Goal: Transaction & Acquisition: Purchase product/service

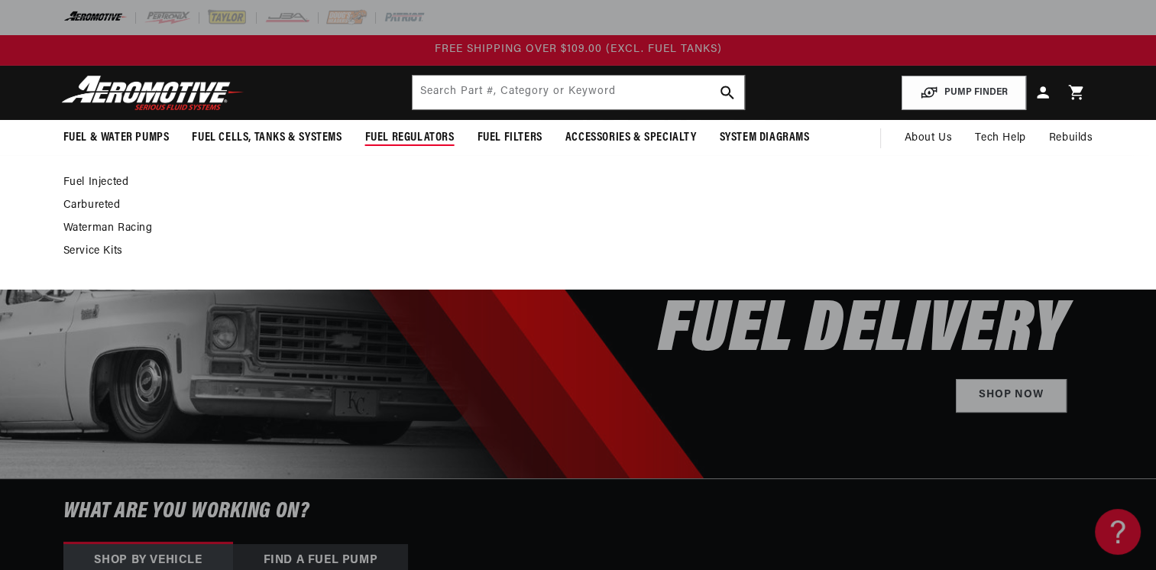
click at [99, 180] on link "Fuel Injected" at bounding box center [570, 183] width 1014 height 14
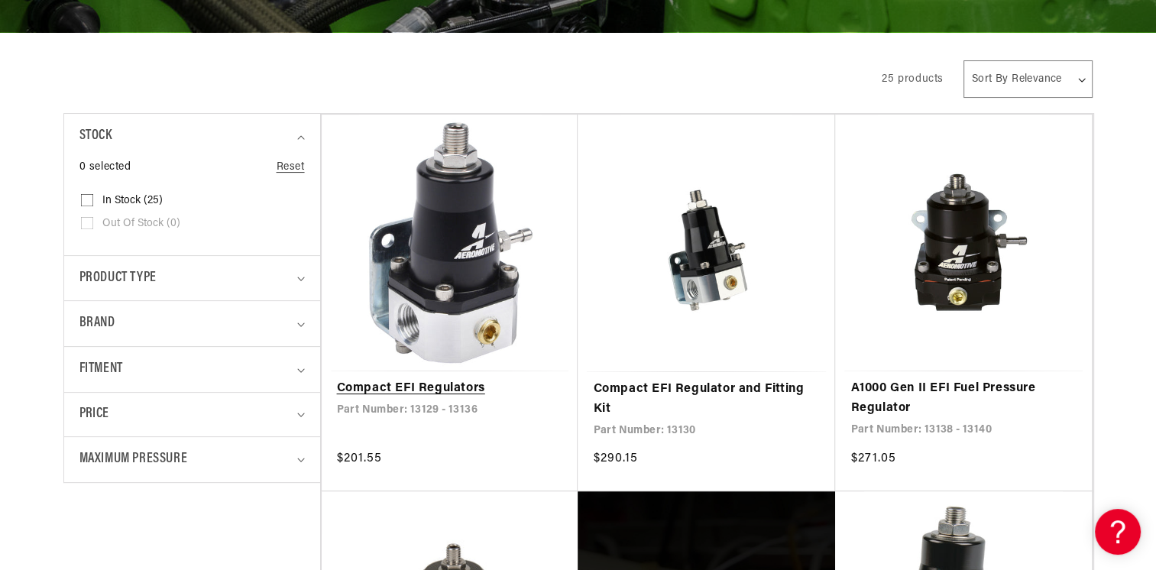
scroll to position [458, 0]
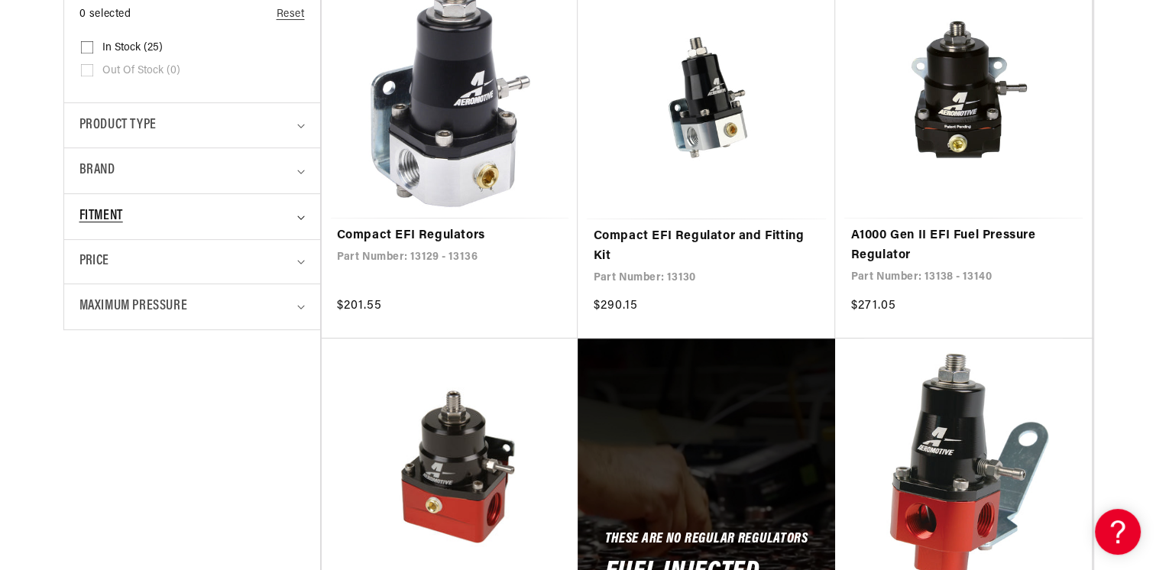
click at [304, 218] on summary "Fitment" at bounding box center [191, 216] width 225 height 45
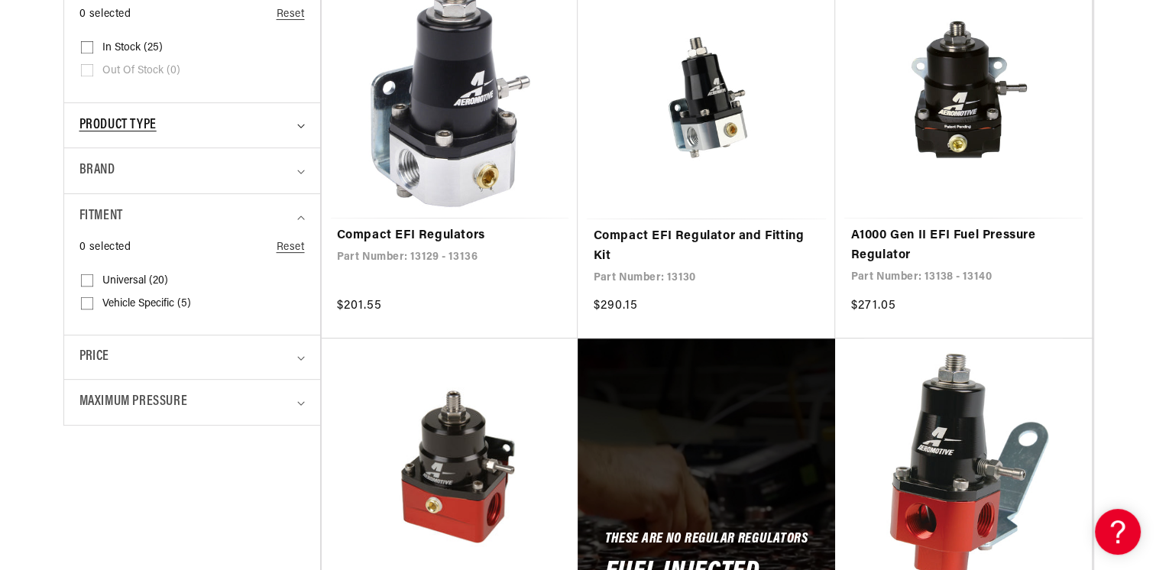
click at [292, 125] on summary "Product type" at bounding box center [191, 125] width 225 height 45
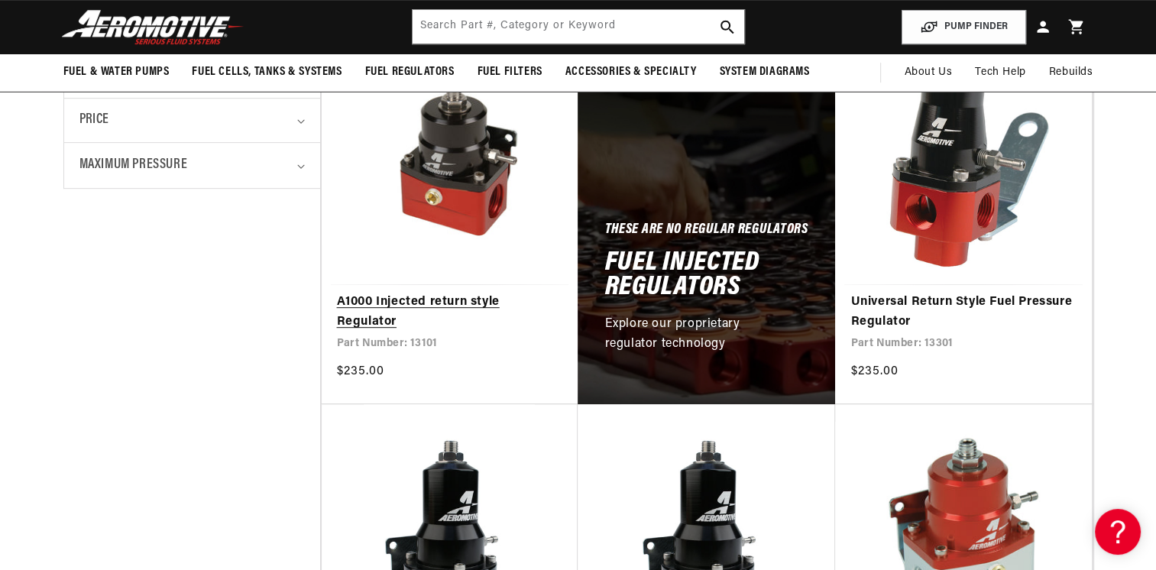
scroll to position [687, 0]
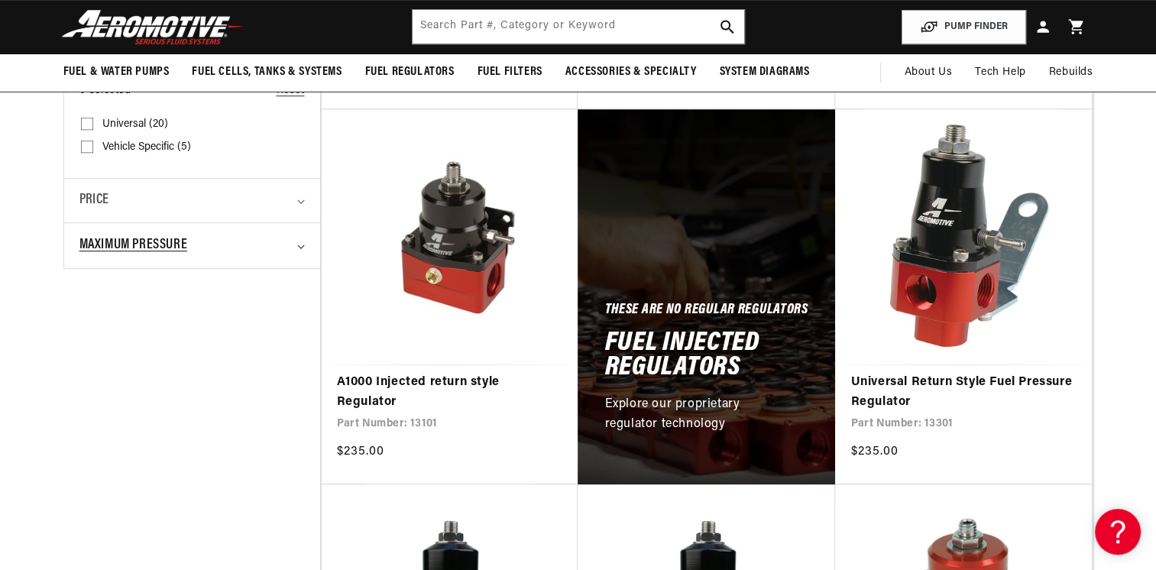
click at [296, 242] on summary "Maximum Pressure" at bounding box center [191, 245] width 225 height 45
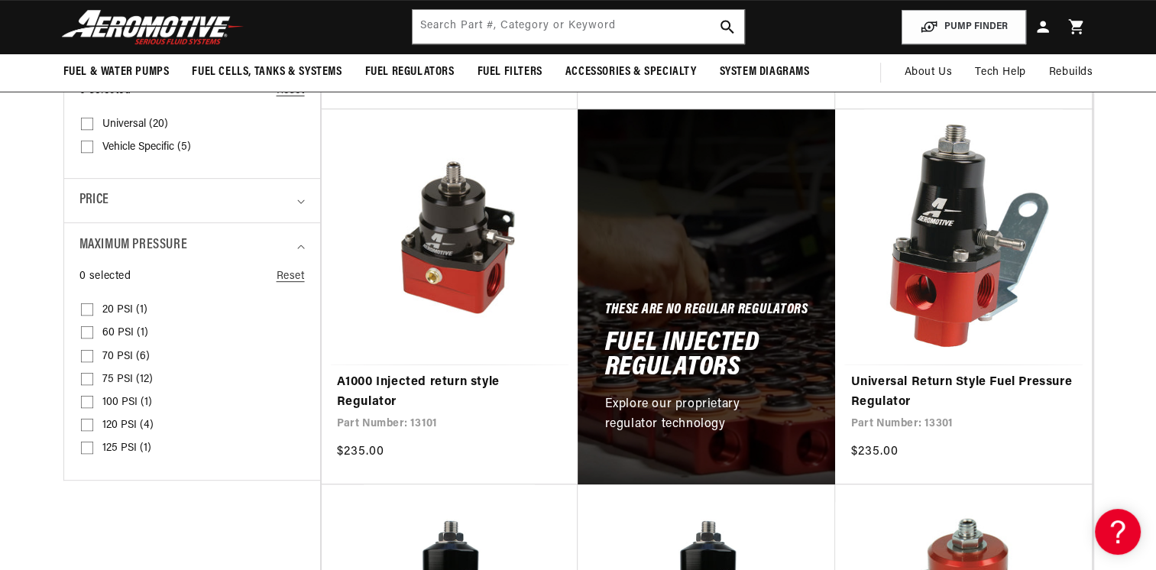
click at [88, 424] on input "120 PSI (4) 120 PSI (4 products)" at bounding box center [87, 428] width 12 height 12
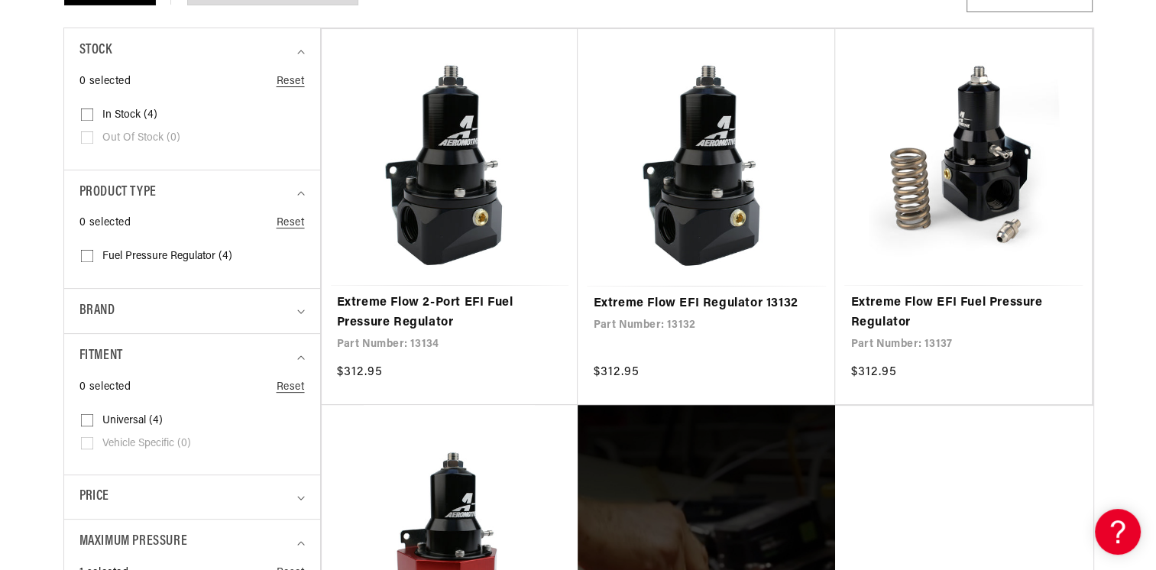
scroll to position [611, 0]
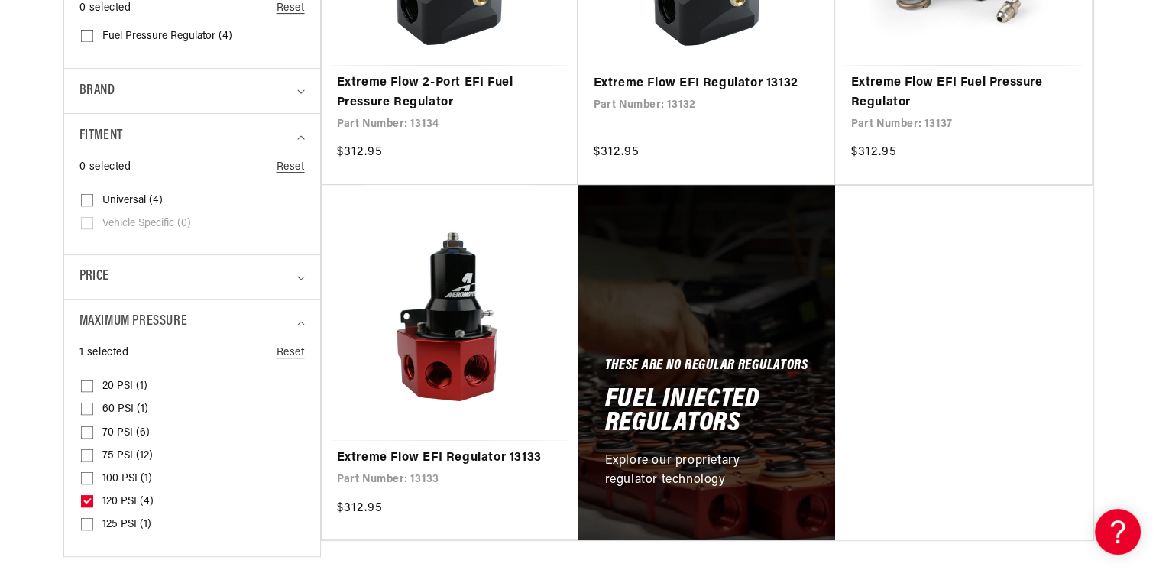
click at [87, 500] on icon at bounding box center [87, 500] width 8 height 5
click at [87, 500] on input "120 PSI (4) 120 PSI (4 products)" at bounding box center [87, 504] width 12 height 12
checkbox input "false"
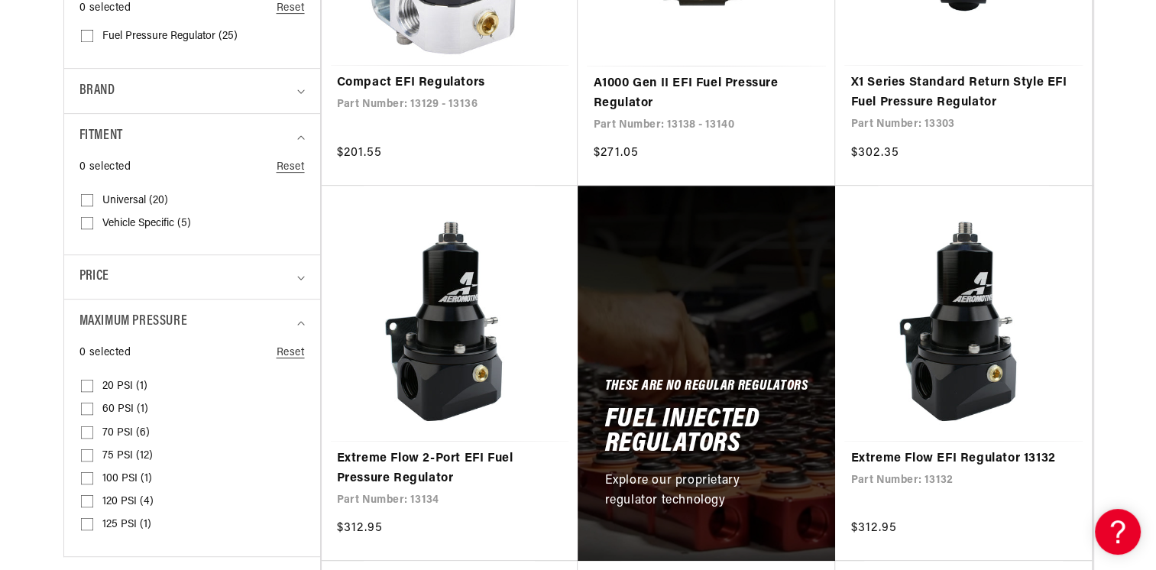
click at [88, 477] on input "100 PSI (1) 100 PSI (1 product)" at bounding box center [87, 481] width 12 height 12
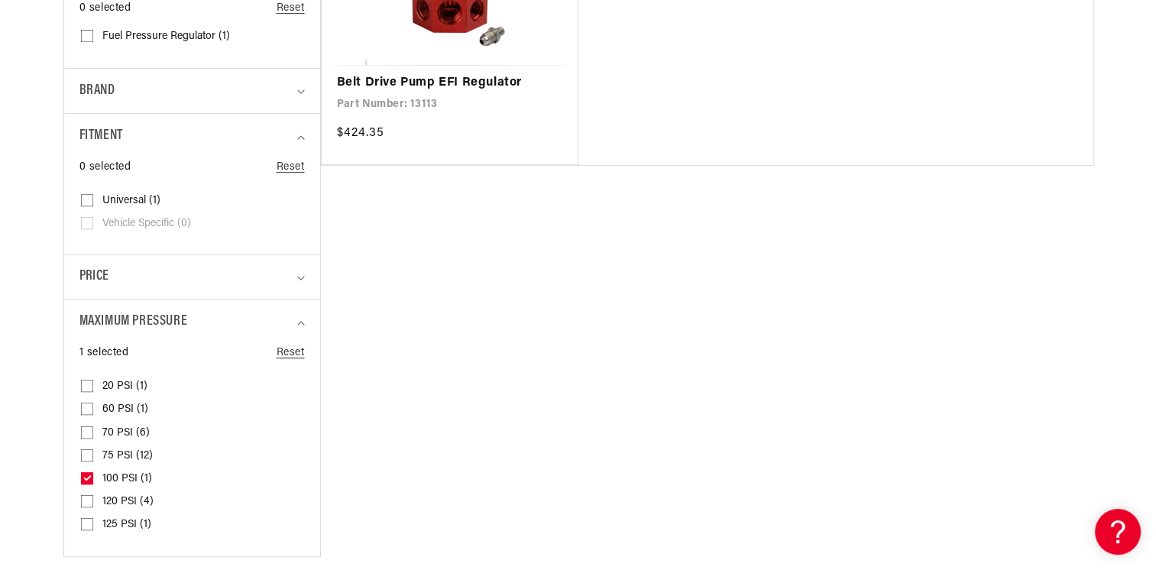
click at [83, 480] on icon at bounding box center [87, 477] width 8 height 5
click at [83, 480] on input "100 PSI (1) 100 PSI (1 product)" at bounding box center [87, 481] width 12 height 12
checkbox input "false"
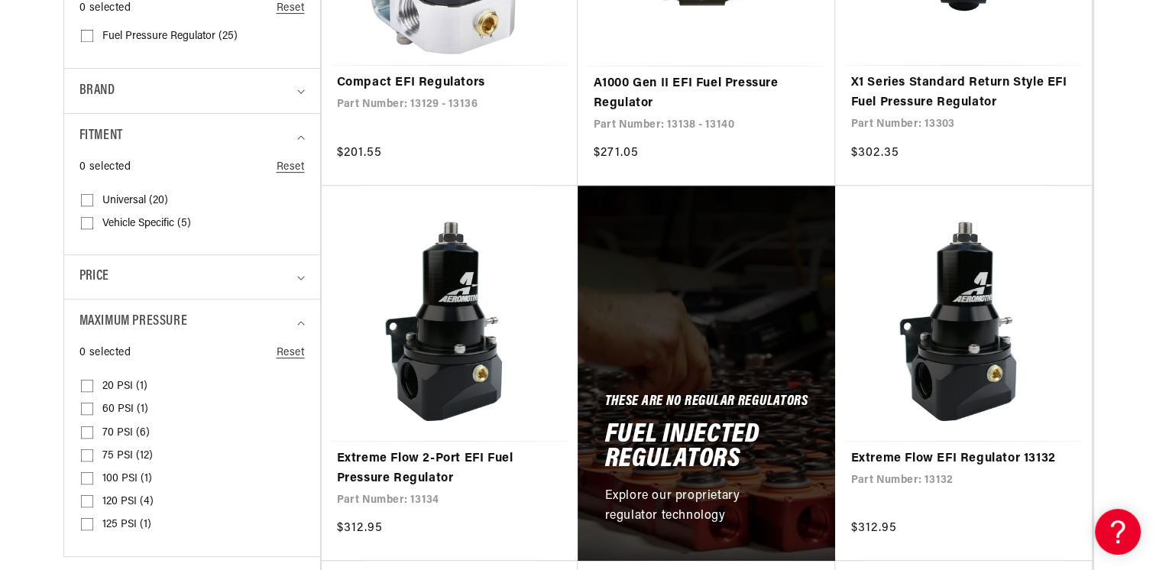
click at [86, 458] on input "75 PSI (12) 75 PSI (12 products)" at bounding box center [87, 458] width 12 height 12
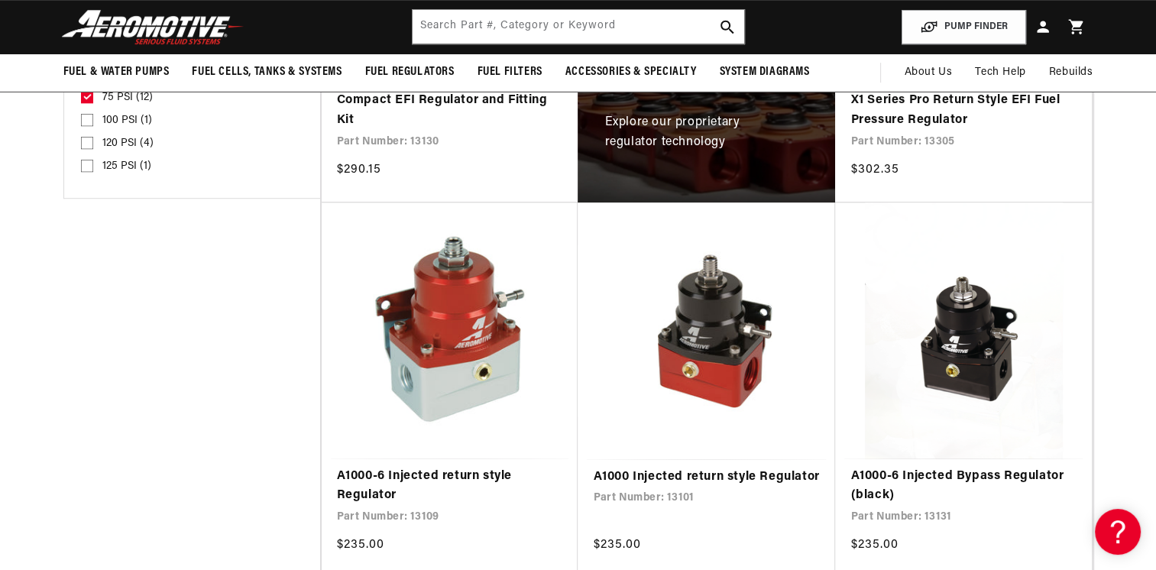
scroll to position [764, 0]
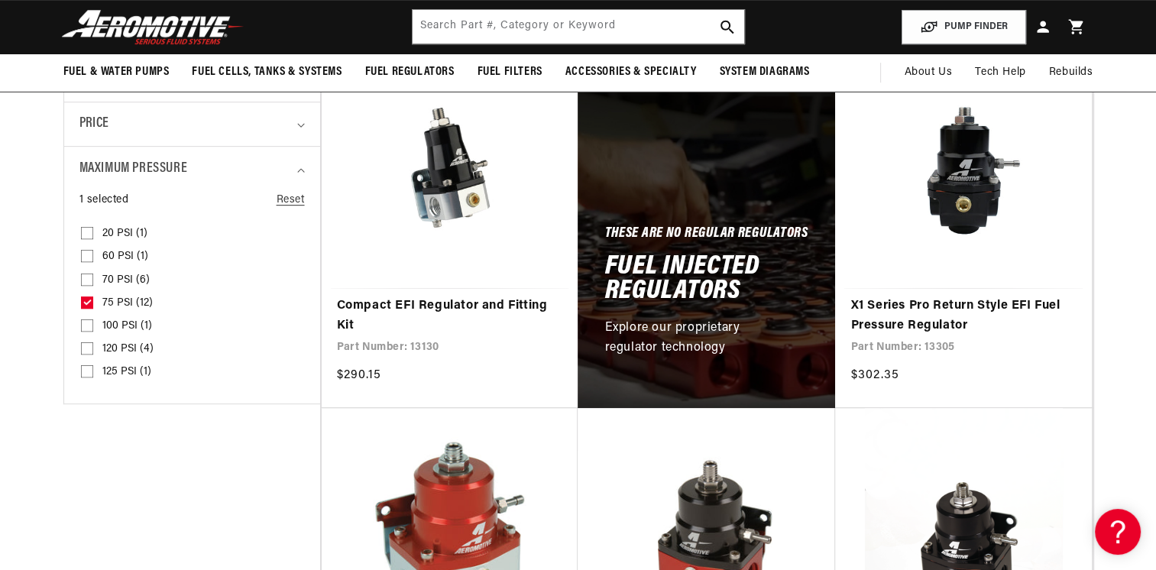
click at [85, 305] on input "75 PSI (12) 75 PSI (12 products)" at bounding box center [87, 305] width 12 height 12
checkbox input "false"
click at [86, 283] on input "70 PSI (6) 70 PSI (6 products)" at bounding box center [87, 283] width 12 height 12
checkbox input "true"
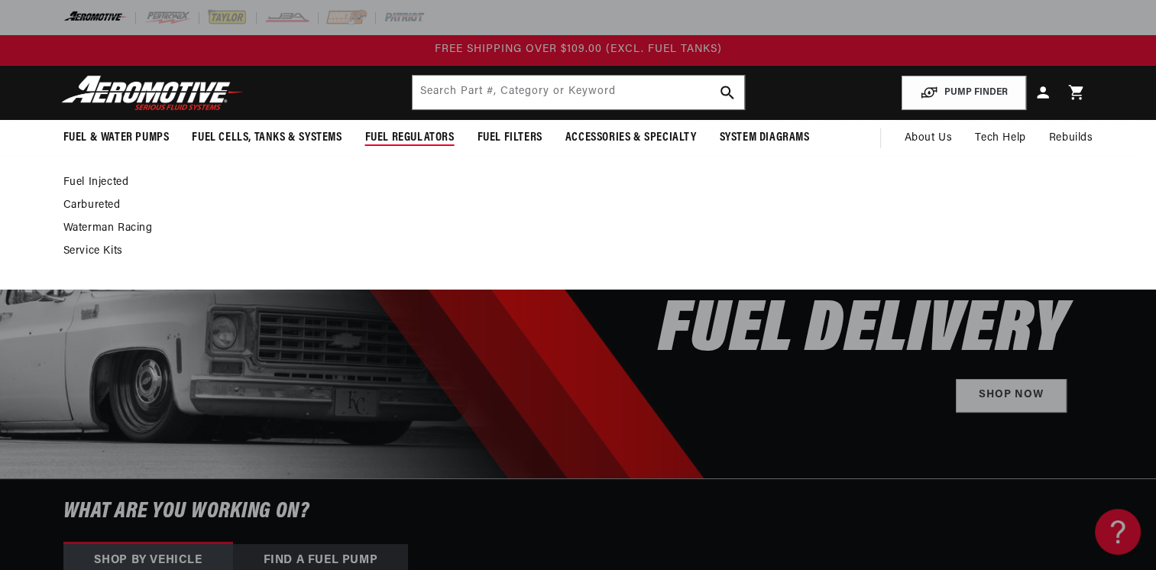
click at [99, 248] on link "Service Kits" at bounding box center [570, 251] width 1014 height 14
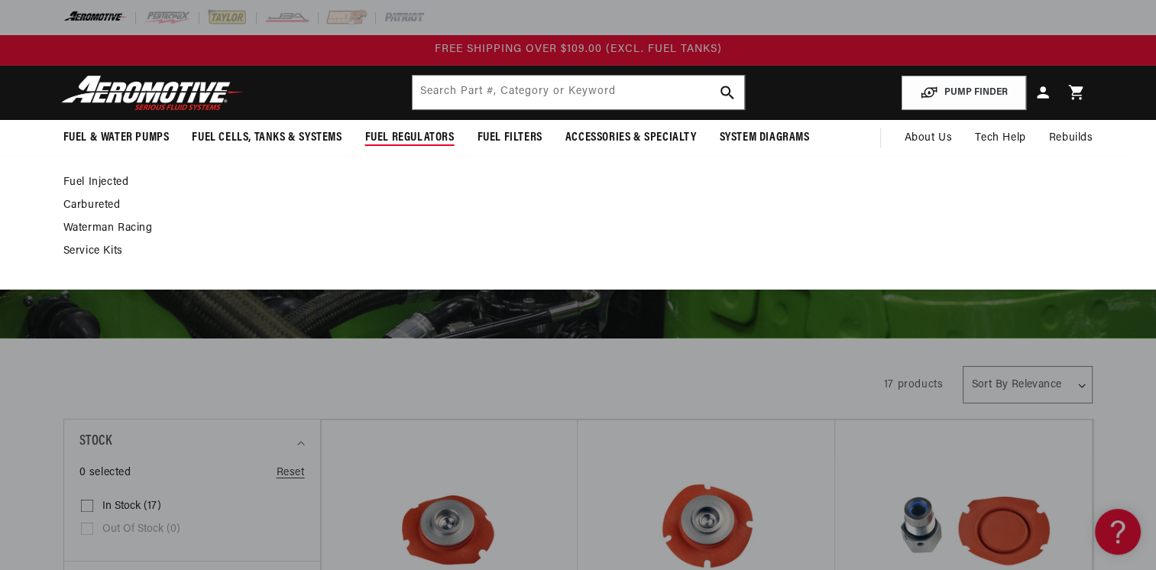
click at [101, 179] on link "Fuel Injected" at bounding box center [570, 183] width 1014 height 14
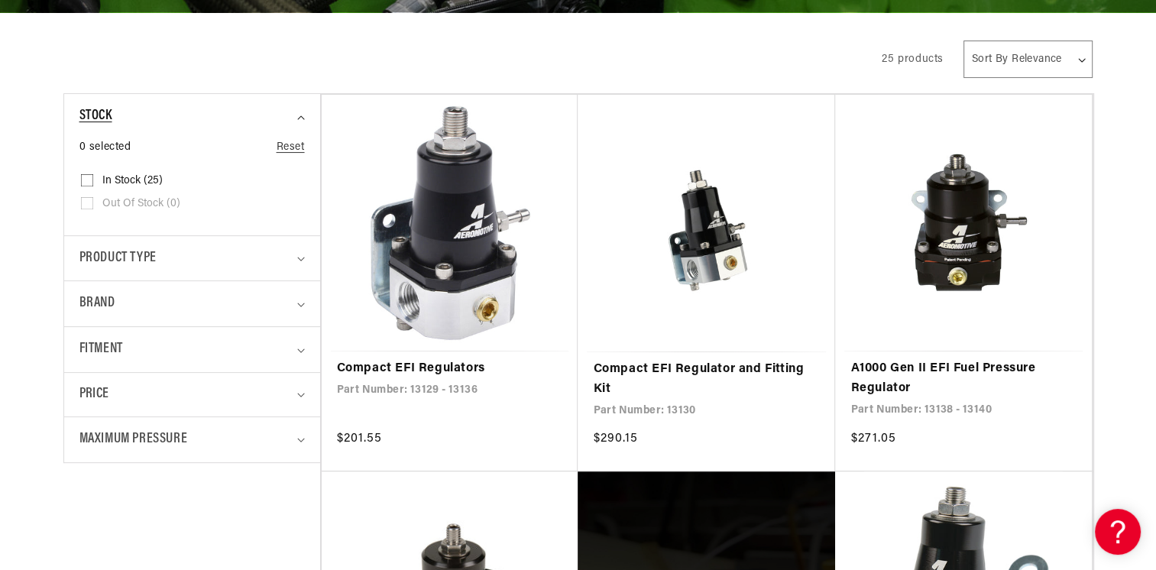
scroll to position [382, 0]
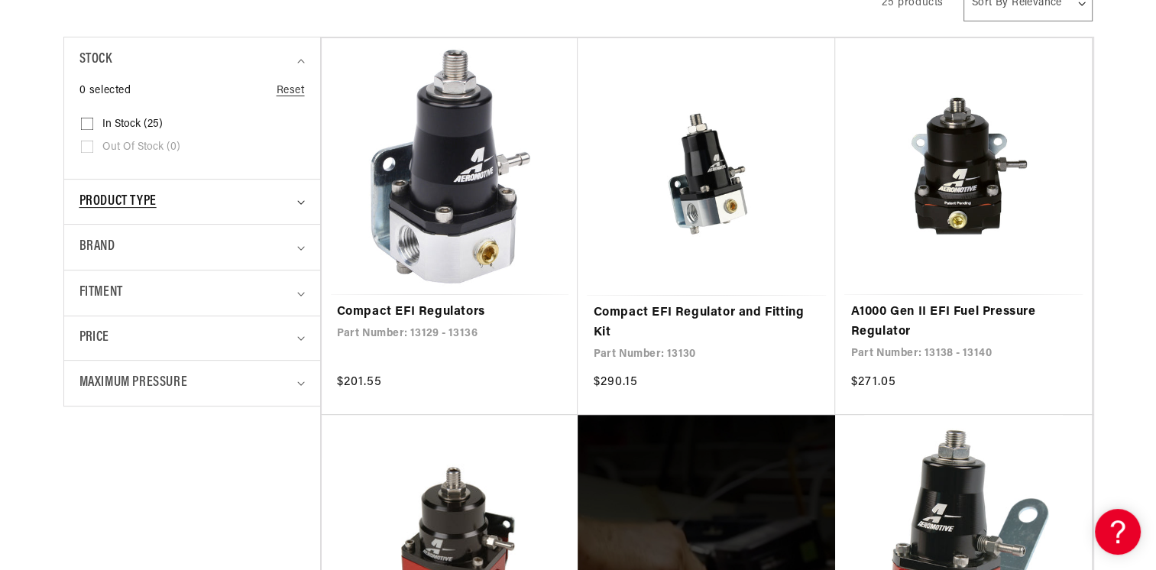
click at [296, 192] on summary "Product type" at bounding box center [191, 202] width 225 height 45
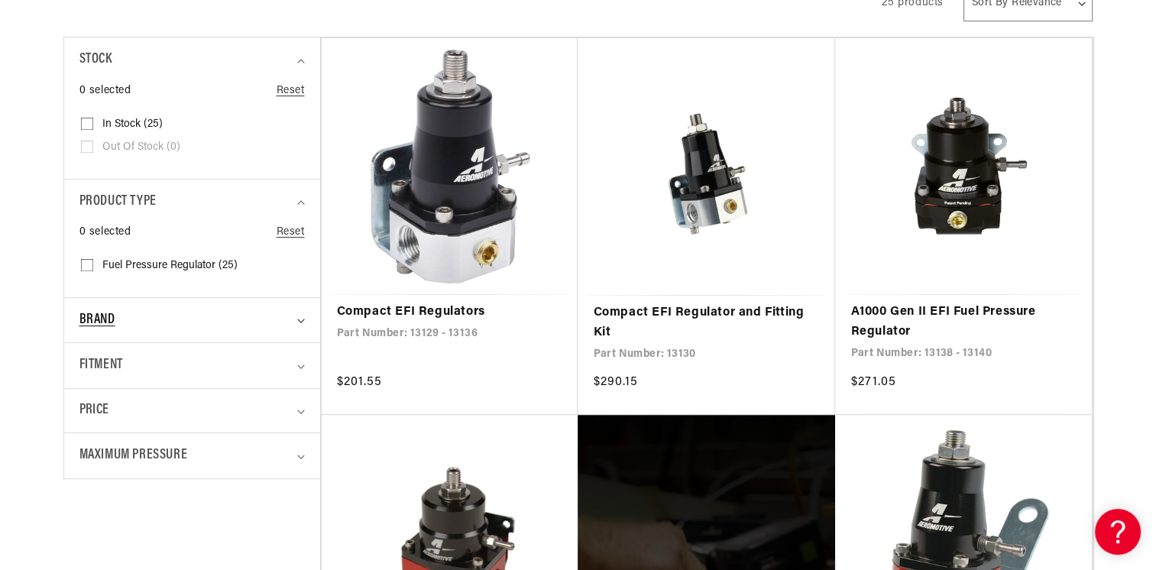
click at [299, 324] on summary "Brand" at bounding box center [191, 320] width 225 height 45
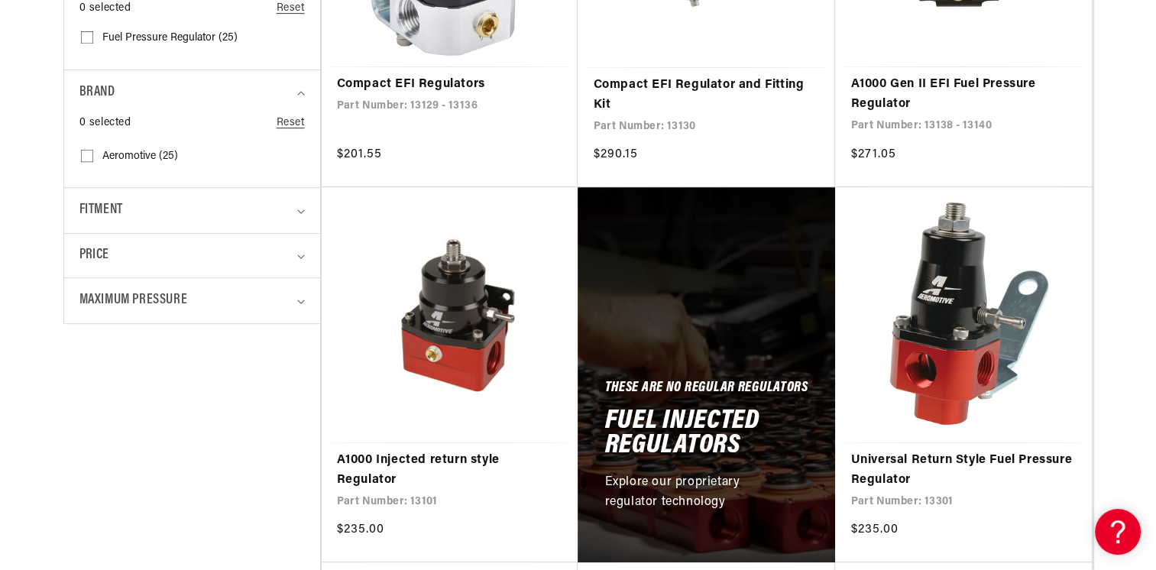
scroll to position [611, 0]
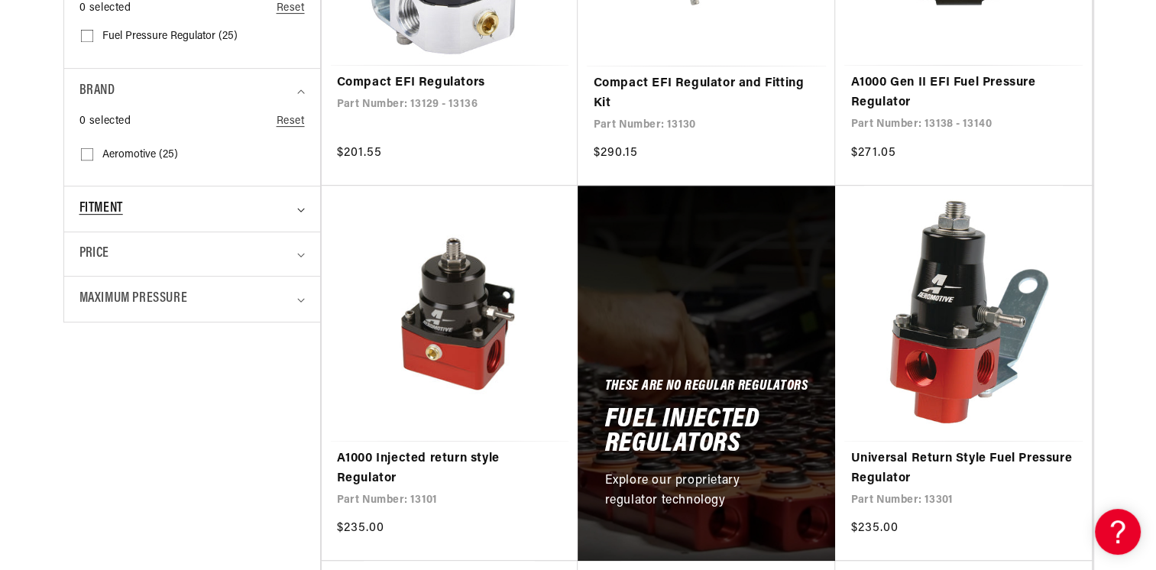
click at [289, 207] on div "Fitment" at bounding box center [185, 209] width 212 height 22
click at [89, 278] on input "Universal (20) Universal (20 products)" at bounding box center [87, 276] width 12 height 12
checkbox input "true"
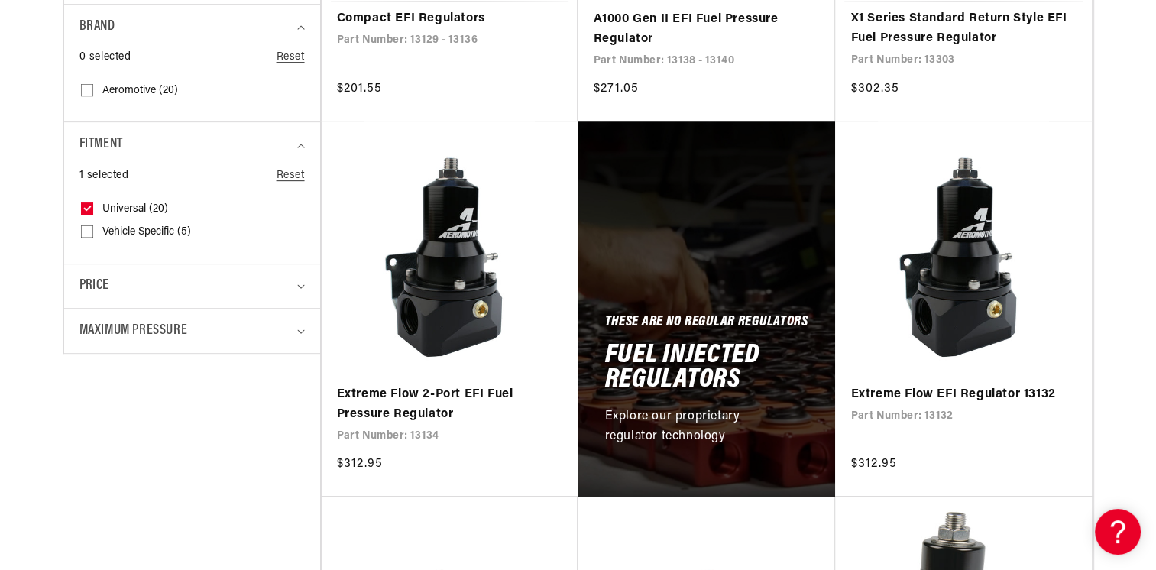
scroll to position [687, 0]
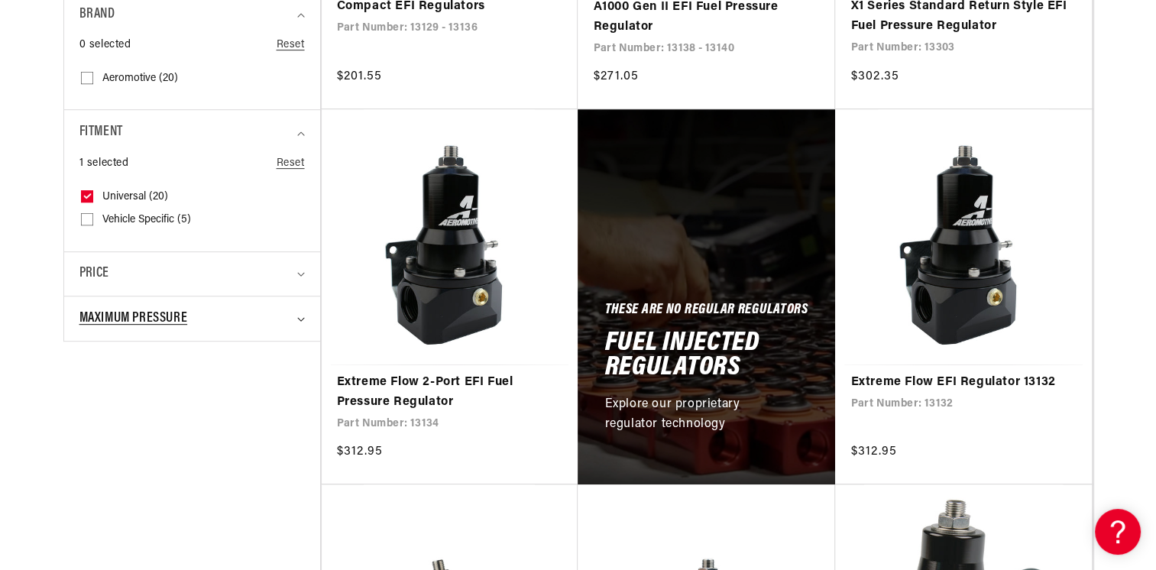
click at [301, 321] on summary "Maximum Pressure" at bounding box center [191, 318] width 225 height 45
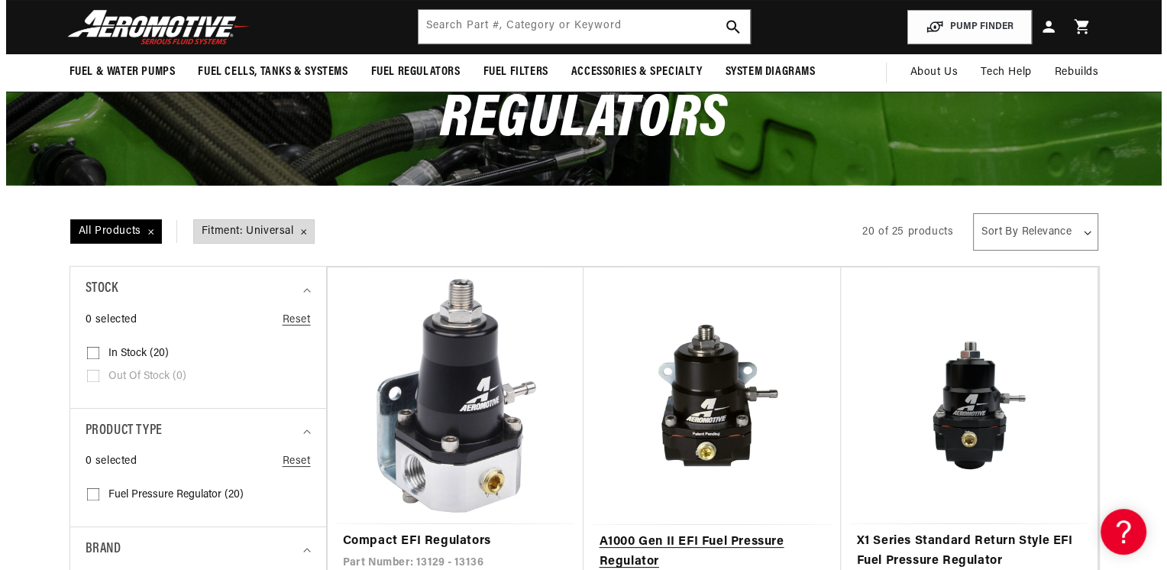
scroll to position [0, 0]
